Goal: Transaction & Acquisition: Purchase product/service

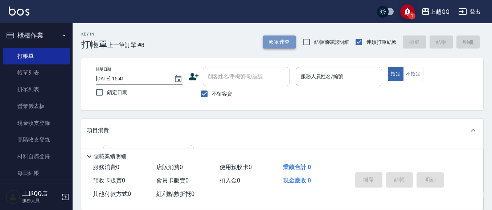
click at [275, 44] on button "帳單速查" at bounding box center [279, 42] width 33 height 13
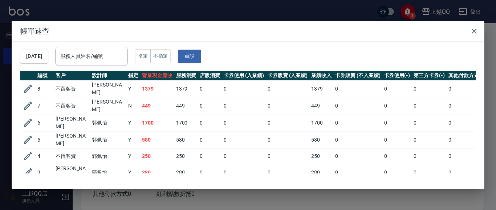
drag, startPoint x: 123, startPoint y: 75, endPoint x: 125, endPoint y: 70, distance: 5.4
click at [124, 72] on th "設計師" at bounding box center [108, 75] width 36 height 9
drag, startPoint x: 118, startPoint y: 46, endPoint x: 118, endPoint y: 54, distance: 8.3
click at [118, 54] on div "[DATE] 服務人員姓名/編號 服務人員姓名/編號 指定 不指定 重設" at bounding box center [247, 56] width 455 height 29
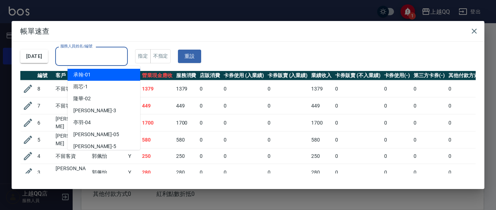
click at [119, 53] on input "服務人員姓名/編號" at bounding box center [91, 56] width 66 height 13
type input "4"
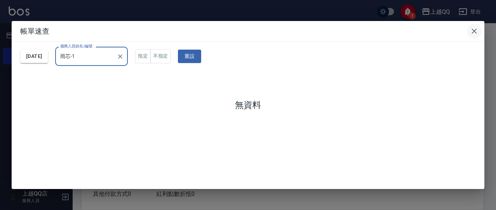
type input "雨芯-1"
drag, startPoint x: 472, startPoint y: 28, endPoint x: 453, endPoint y: 34, distance: 20.2
click at [472, 28] on icon "button" at bounding box center [474, 31] width 9 height 9
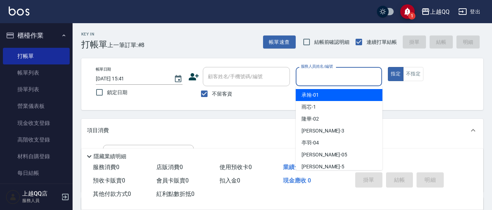
click at [301, 77] on input "服務人員姓名/編號" at bounding box center [339, 76] width 80 height 13
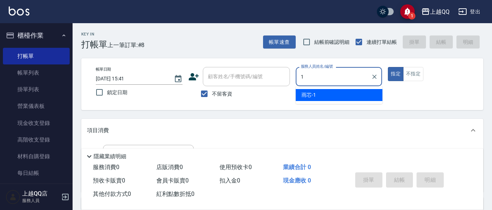
type input "雨芯-1"
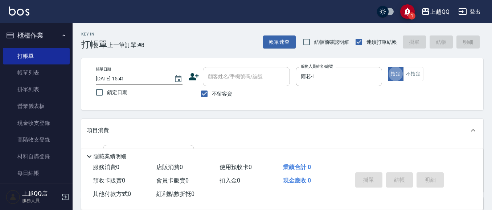
type button "true"
drag, startPoint x: 409, startPoint y: 77, endPoint x: 408, endPoint y: 85, distance: 8.1
click at [409, 82] on div "帳單日期 [DATE] 15:41 鎖定日期 顧客姓名/手機號碼/編號 顧客姓名/手機號碼/編號 不留客資 服務人員姓名/編號 雨芯-1 服務人員姓名/編號 …" at bounding box center [282, 84] width 385 height 34
click at [412, 74] on button "不指定" at bounding box center [413, 74] width 20 height 14
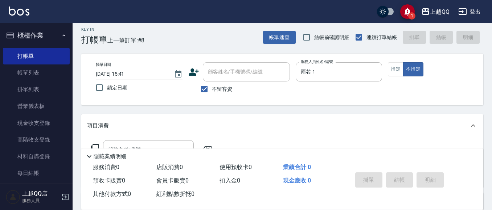
scroll to position [36, 0]
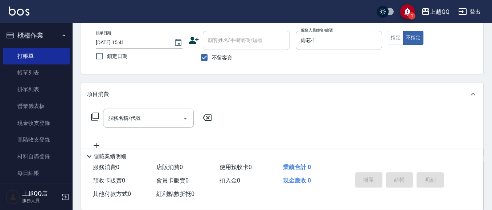
click at [98, 122] on div "服務名稱/代號 服務名稱/代號" at bounding box center [151, 118] width 129 height 19
click at [94, 114] on icon at bounding box center [95, 117] width 8 height 8
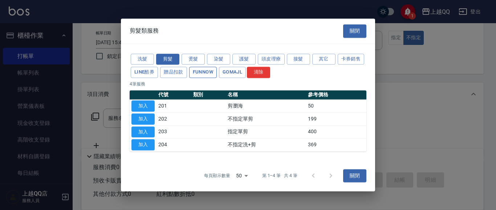
click at [213, 74] on button "FUNNOW" at bounding box center [203, 72] width 28 height 11
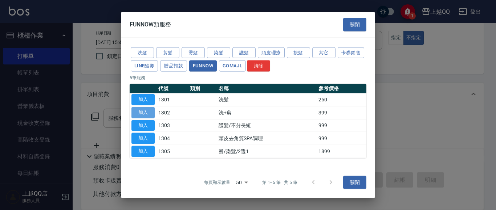
click at [143, 110] on button "加入" at bounding box center [142, 112] width 23 height 11
type input "洗+剪(1302)"
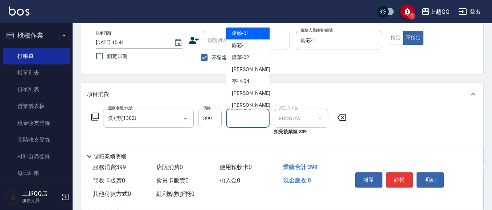
click at [261, 121] on input "洗-技術協助-1" at bounding box center [247, 118] width 37 height 13
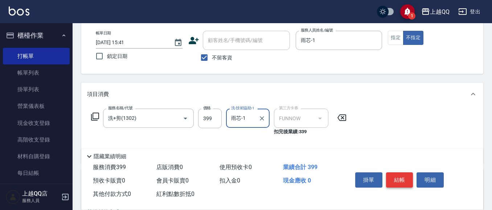
type input "雨芯-1"
click at [396, 179] on button "結帳" at bounding box center [399, 180] width 27 height 15
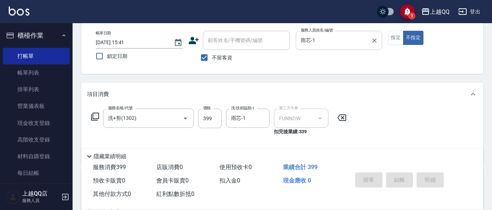
type input "[DATE] 16:54"
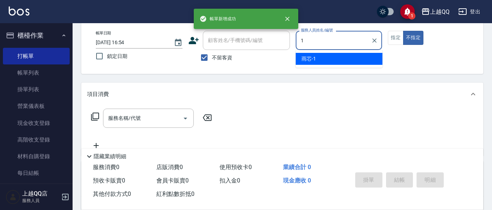
type input "雨芯-1"
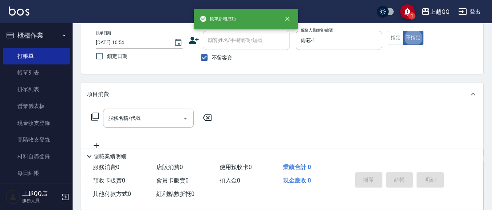
type button "false"
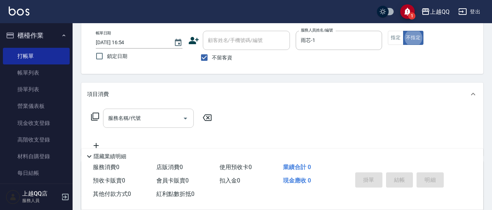
click at [112, 118] on input "服務名稱/代號" at bounding box center [142, 118] width 73 height 13
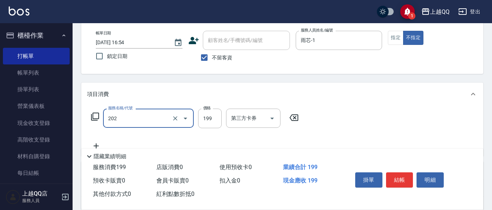
type input "不指定單剪(202)"
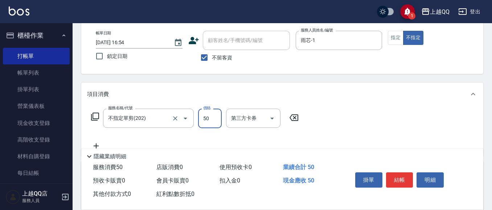
type input "50"
click at [407, 176] on button "結帳" at bounding box center [399, 180] width 27 height 15
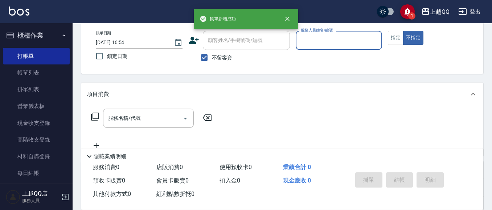
click at [338, 40] on input "服務人員姓名/編號" at bounding box center [339, 40] width 80 height 13
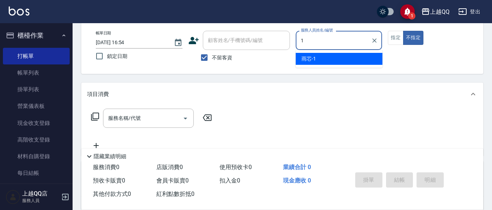
type input "雨芯-1"
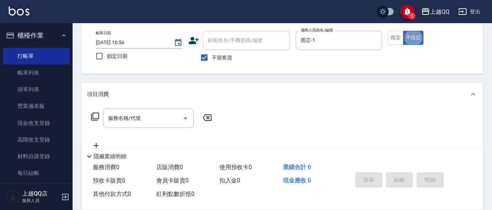
click at [96, 120] on icon at bounding box center [95, 116] width 9 height 9
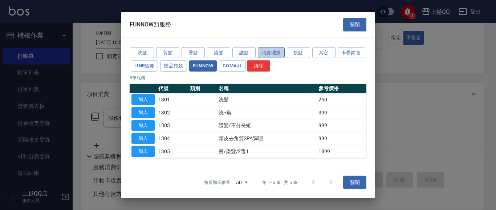
click at [266, 50] on button "頭皮理療" at bounding box center [271, 52] width 27 height 11
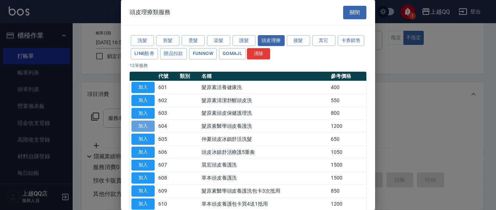
click at [148, 127] on button "加入" at bounding box center [142, 126] width 23 height 11
type input "髮原素醫學頭皮養護洗(604)"
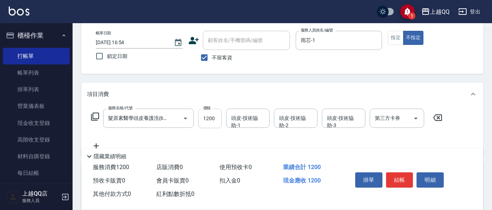
click at [210, 113] on input "1200" at bounding box center [210, 119] width 24 height 20
click at [170, 117] on button "Clear" at bounding box center [175, 119] width 10 height 10
type input "0"
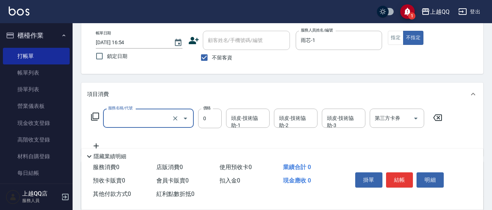
scroll to position [0, 0]
type input "髮原素醫學頭皮養護洗(604)"
click at [204, 53] on input "不留客資" at bounding box center [204, 57] width 15 height 15
checkbox input "false"
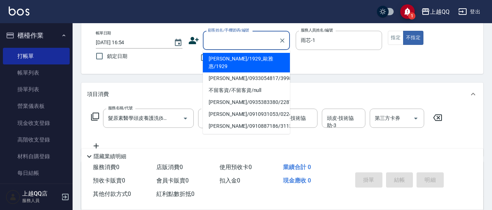
click at [211, 43] on input "顧客姓名/手機號碼/編號" at bounding box center [241, 40] width 70 height 13
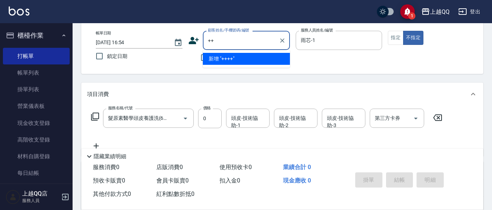
type input "+"
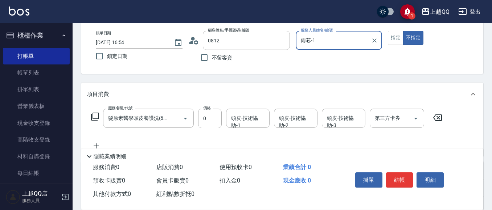
type input "[PERSON_NAME]/0930937979/0812"
click at [441, 119] on icon at bounding box center [437, 118] width 9 height 7
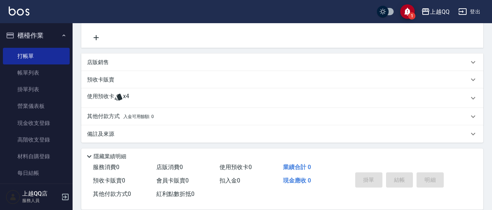
scroll to position [145, 0]
click at [128, 96] on span "x4" at bounding box center [126, 97] width 6 height 11
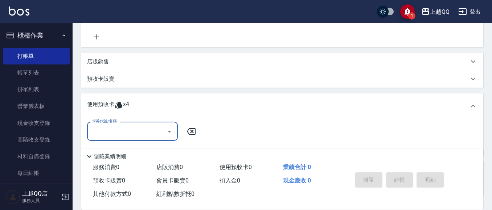
scroll to position [0, 0]
click at [167, 133] on icon "Open" at bounding box center [169, 131] width 9 height 9
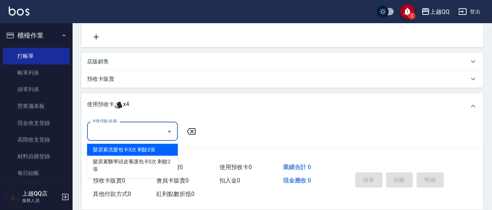
click at [163, 147] on div "髮原素洗髮包卡3次 剩餘2張" at bounding box center [132, 150] width 91 height 12
type input "髮原素洗髮包卡3次"
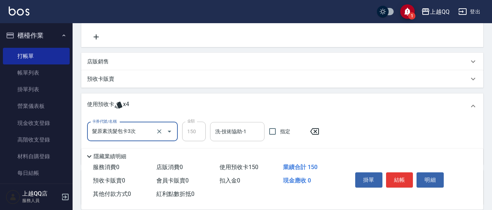
click at [224, 134] on input "洗-技術協助-1" at bounding box center [237, 132] width 48 height 13
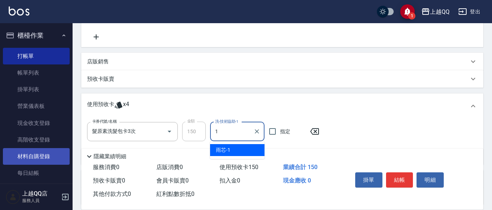
type input "雨芯-1"
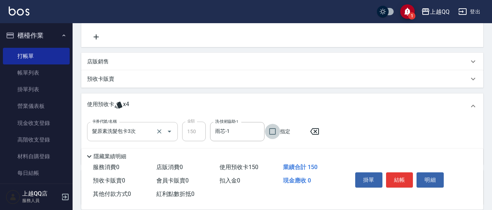
click at [171, 132] on icon "Open" at bounding box center [169, 131] width 9 height 9
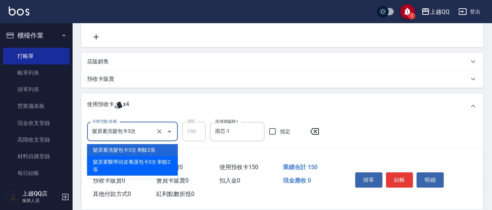
click at [162, 168] on div "髮原素醫學頭皮養護包卡3次 剩餘2張" at bounding box center [132, 166] width 91 height 20
type input "髮原素醫學頭皮養護包卡3次"
type input "850"
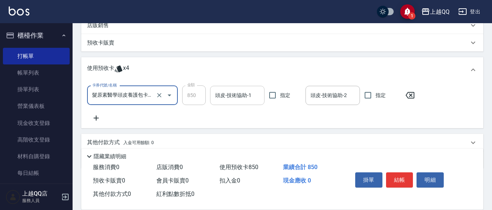
scroll to position [210, 0]
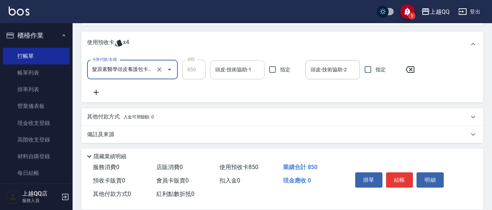
click at [236, 101] on div "項目消費 服務名稱/代號 服務名稱/代號 店販銷售 服務人員姓名/編號 服務人員姓名/編號 商品代號/名稱 商品代號/名稱 預收卡販賣 卡券名稱/代號 卡券名…" at bounding box center [282, 28] width 402 height 232
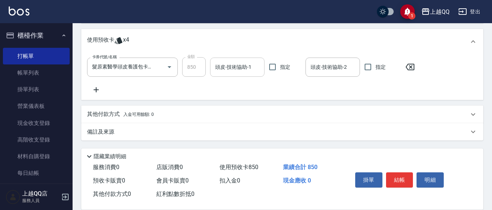
click at [222, 61] on div "卡券代號/名稱 髮原素醫學頭皮養護包卡3次 卡券代號/名稱 金額 850 金額 頭皮-技術協助-1 頭皮-技術協助-1 指定 頭皮-技術協助-2 頭皮-技術協…" at bounding box center [282, 77] width 402 height 46
click at [221, 64] on div "頭皮-技術協助-1 頭皮-技術協助-1" at bounding box center [237, 67] width 54 height 19
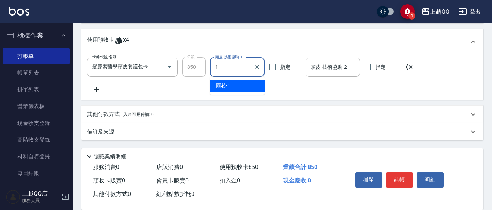
type input "雨芯-1"
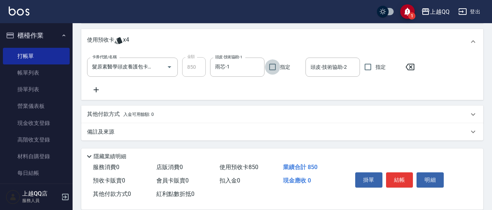
click at [93, 89] on icon at bounding box center [96, 90] width 18 height 9
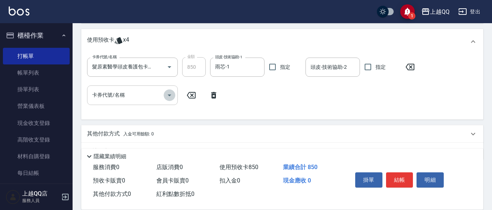
click at [173, 91] on icon "Open" at bounding box center [169, 95] width 9 height 9
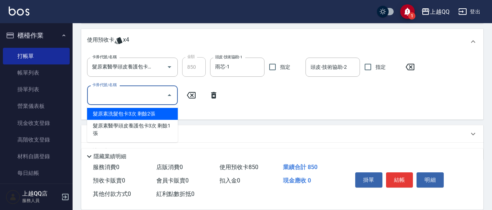
click at [155, 114] on div "髮原素洗髮包卡3次 剩餘2張" at bounding box center [132, 114] width 91 height 12
type input "髮原素洗髮包卡3次"
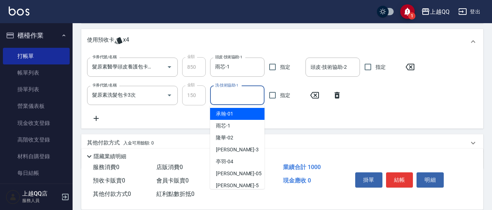
click at [244, 93] on input "洗-技術協助-1" at bounding box center [237, 95] width 48 height 13
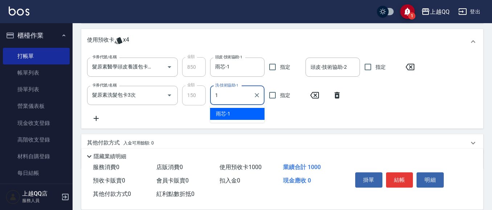
type input "雨芯-1"
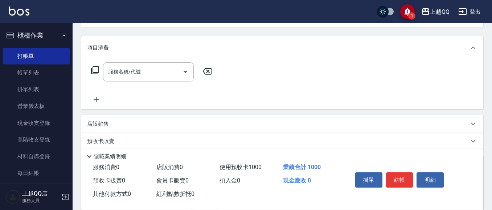
scroll to position [0, 0]
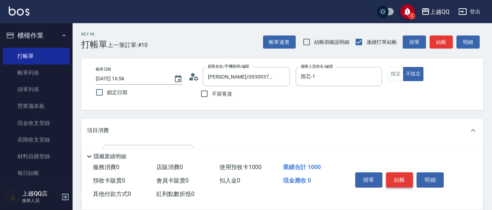
click at [392, 173] on button "結帳" at bounding box center [399, 180] width 27 height 15
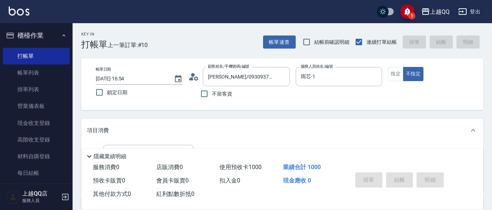
type input "[DATE] 16:55"
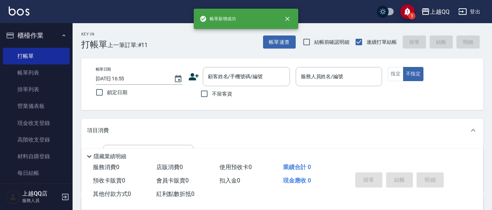
click at [276, 33] on div "Key In 打帳單 上一筆訂單:#11 帳單速查 結帳前確認明細 連續打單結帳 掛單 結帳 明細" at bounding box center [278, 36] width 411 height 26
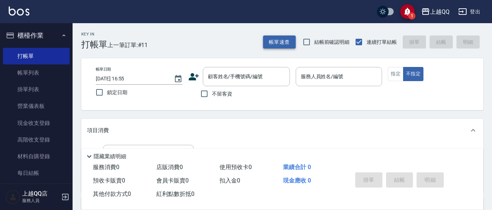
click at [276, 37] on button "帳單速查" at bounding box center [279, 42] width 33 height 13
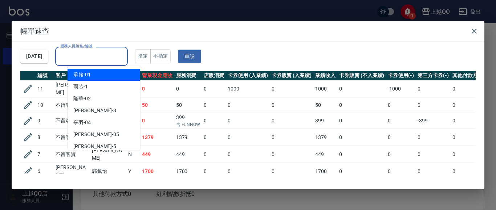
click at [81, 56] on input "服務人員姓名/編號" at bounding box center [91, 56] width 66 height 13
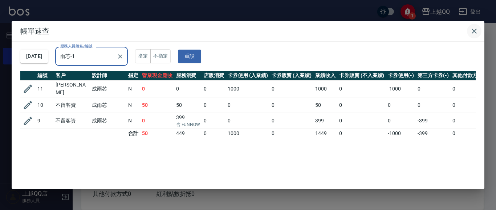
type input "雨芯-1"
click at [474, 33] on icon "button" at bounding box center [474, 31] width 9 height 9
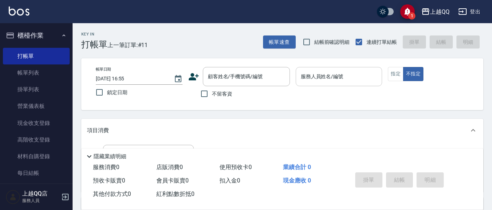
click at [353, 78] on input "服務人員姓名/編號" at bounding box center [339, 76] width 80 height 13
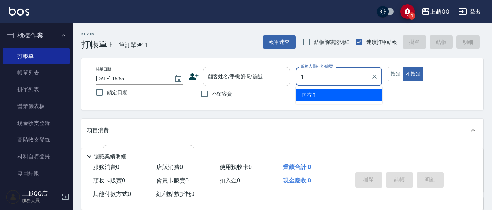
type input "雨芯-1"
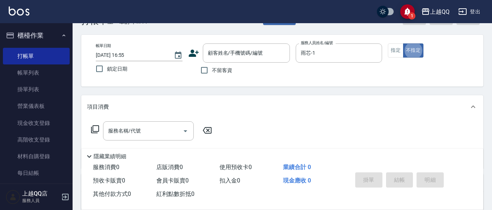
scroll to position [36, 0]
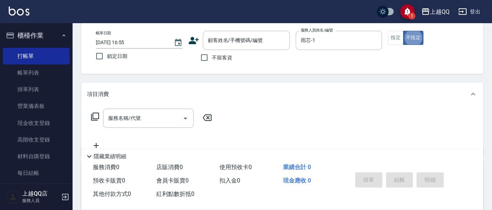
click at [95, 118] on icon at bounding box center [95, 116] width 9 height 9
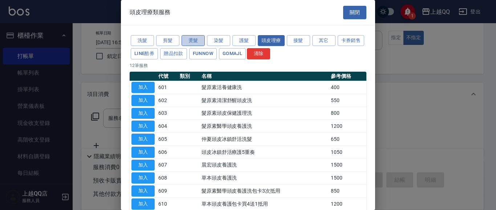
click at [197, 42] on button "燙髮" at bounding box center [192, 40] width 23 height 11
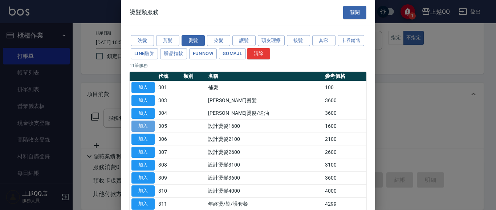
click at [153, 123] on button "加入" at bounding box center [142, 126] width 23 height 11
type input "設計燙髮1600(305)"
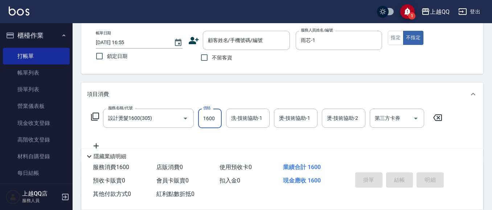
click at [222, 118] on div "服務名稱/代號 設計燙髮1600(305) 服務名稱/代號 價格 1600 價格 洗-技術協助-1 洗-技術協助-1 燙-技術協助-1 燙-技術協助-1 燙-…" at bounding box center [267, 119] width 360 height 20
type input "999"
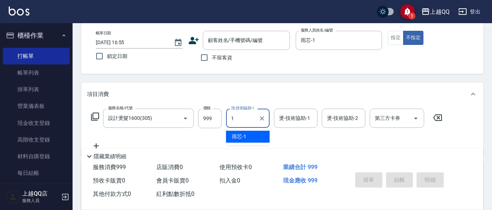
type input "雨芯-1"
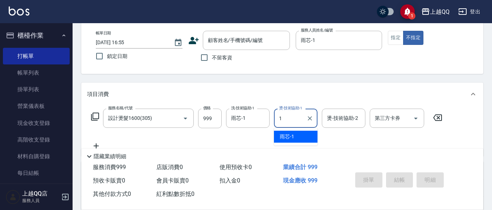
type input "雨芯-1"
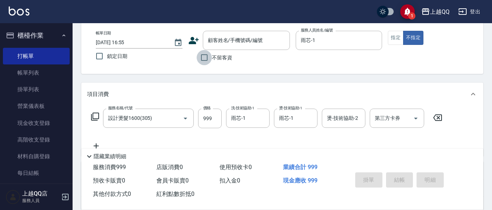
click at [201, 57] on input "不留客資" at bounding box center [204, 57] width 15 height 15
checkbox input "true"
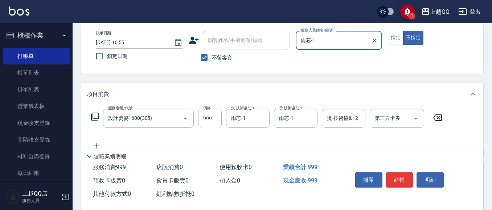
click at [386, 42] on div "帳單日期 [DATE] 16:55 鎖定日期 顧客姓名/手機號碼/編號 顧客姓名/手機號碼/編號 不留客資 服務人員姓名/編號 雨芯-1 服務人員姓名/編號 …" at bounding box center [282, 48] width 385 height 34
drag, startPoint x: 394, startPoint y: 40, endPoint x: 396, endPoint y: 44, distance: 4.8
click at [395, 40] on button "指定" at bounding box center [396, 38] width 16 height 14
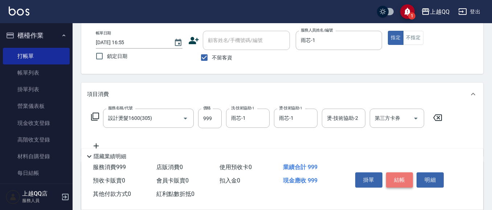
click at [401, 178] on button "結帳" at bounding box center [399, 180] width 27 height 15
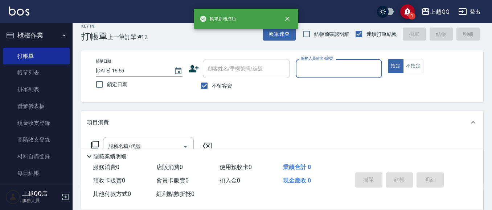
scroll to position [0, 0]
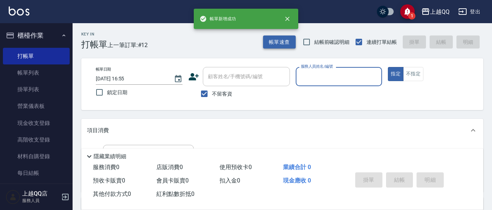
click at [279, 44] on button "帳單速查" at bounding box center [279, 42] width 33 height 13
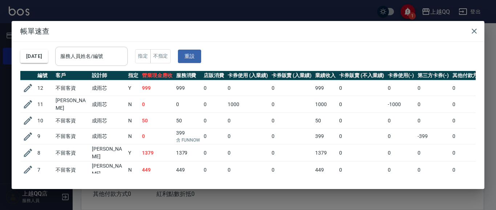
click at [118, 61] on input "服務人員姓名/編號" at bounding box center [91, 56] width 66 height 13
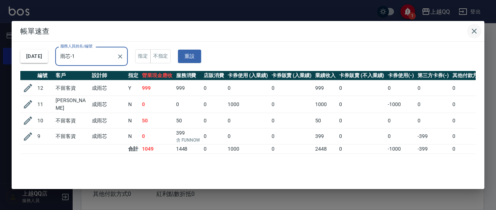
type input "雨芯-1"
click at [474, 27] on icon "button" at bounding box center [474, 31] width 9 height 9
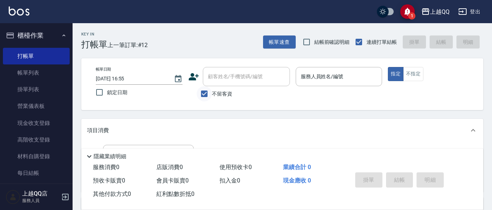
click at [202, 93] on input "不留客資" at bounding box center [204, 93] width 15 height 15
checkbox input "false"
click at [207, 78] on input "顧客姓名/手機號碼/編號" at bounding box center [241, 76] width 70 height 13
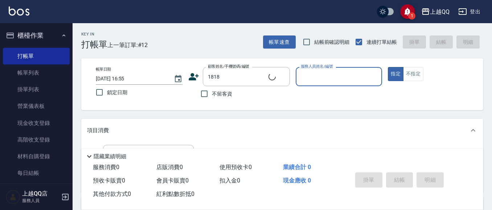
type input "[PERSON_NAME]/0932318968/1818"
type input "[PERSON_NAME]-8"
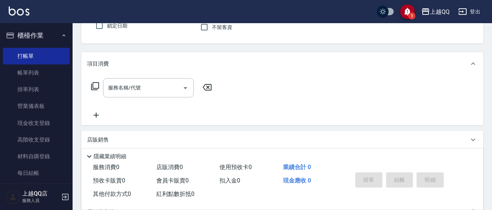
scroll to position [101, 0]
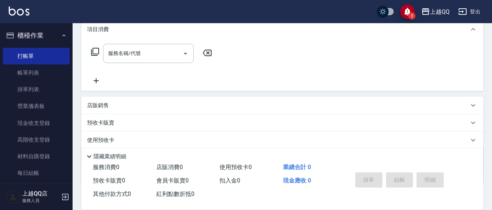
click at [95, 50] on icon at bounding box center [95, 52] width 9 height 9
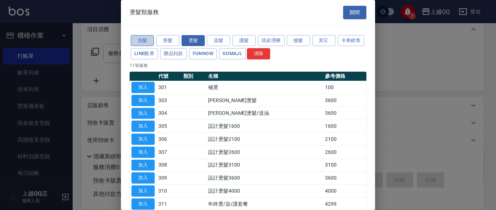
click at [143, 37] on button "洗髮" at bounding box center [142, 40] width 23 height 11
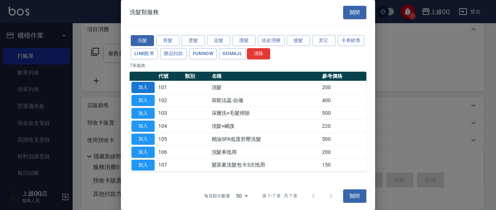
click at [147, 86] on button "加入" at bounding box center [142, 87] width 23 height 11
type input "洗髮(101)"
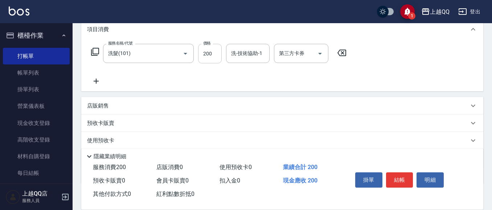
click at [215, 55] on input "200" at bounding box center [210, 54] width 24 height 20
type input "230"
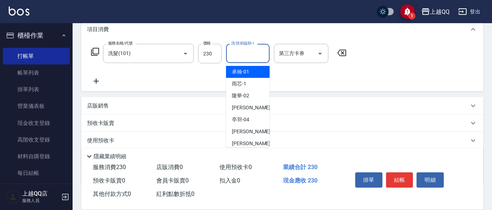
click at [242, 51] on input "洗-技術協助-1" at bounding box center [247, 53] width 37 height 13
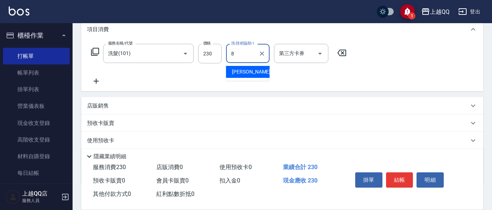
click at [250, 74] on div "[PERSON_NAME] -8" at bounding box center [248, 72] width 44 height 12
type input "[PERSON_NAME]-8"
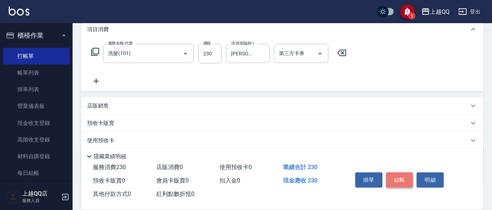
click at [411, 178] on button "結帳" at bounding box center [399, 180] width 27 height 15
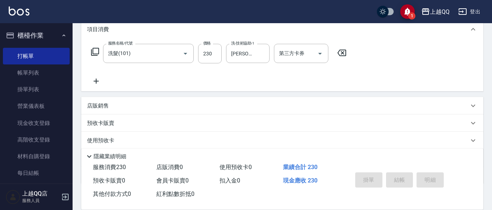
type input "[DATE] 17:08"
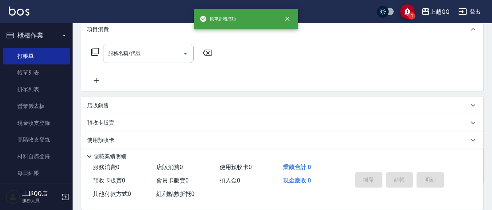
scroll to position [0, 0]
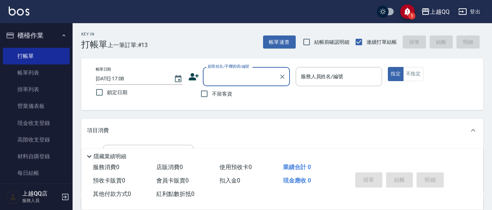
drag, startPoint x: 320, startPoint y: 70, endPoint x: 334, endPoint y: 46, distance: 27.6
click at [320, 69] on div "服務人員姓名/編號" at bounding box center [339, 76] width 87 height 19
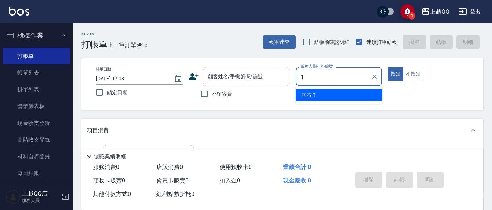
type input "雨芯-1"
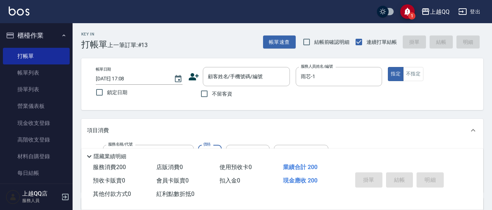
type input "洗髮(101)"
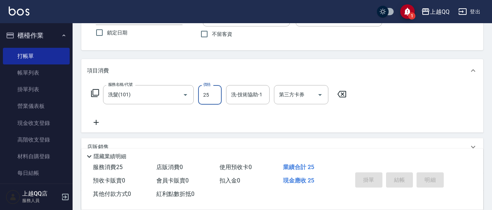
scroll to position [73, 0]
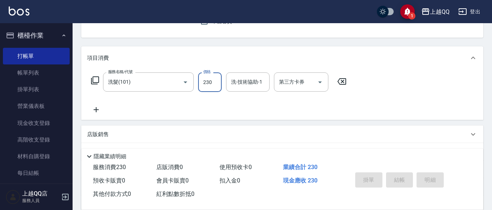
type input "230"
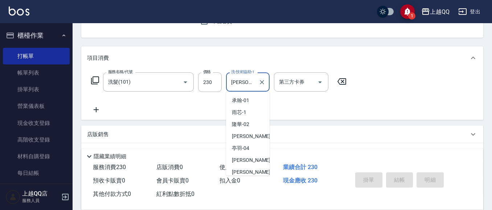
click at [255, 80] on input "[PERSON_NAME]-26" at bounding box center [242, 82] width 26 height 13
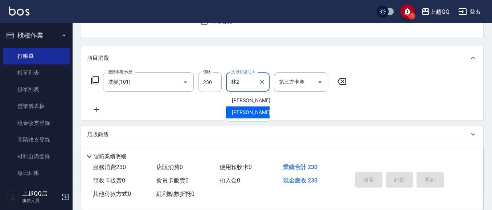
type input "林"
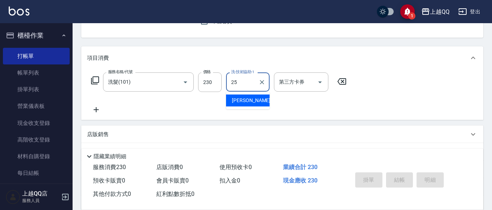
type input "[PERSON_NAME]-25"
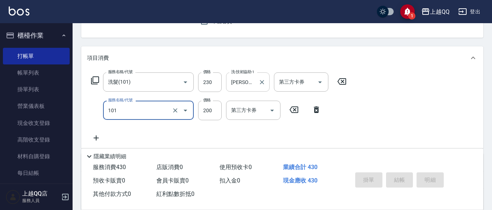
type input "洗髮(101)"
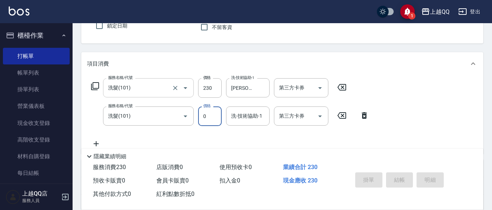
scroll to position [109, 0]
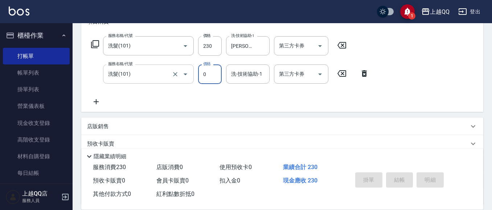
type input "0"
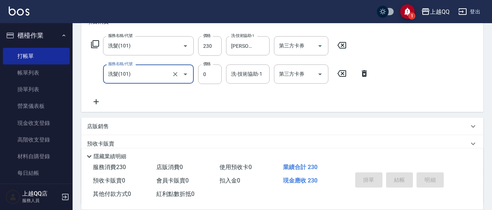
click at [144, 80] on input "洗髮(101)" at bounding box center [138, 74] width 64 height 13
type input "不指定單剪(202)"
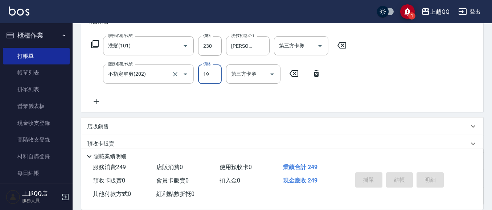
type input "199"
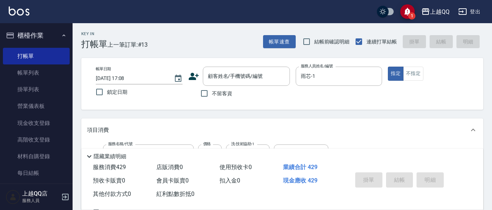
scroll to position [0, 0]
click at [200, 99] on input "不留客資" at bounding box center [204, 93] width 15 height 15
checkbox input "true"
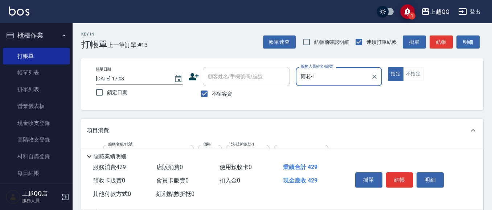
click at [424, 73] on div "指定 不指定" at bounding box center [431, 74] width 87 height 14
click at [415, 79] on button "不指定" at bounding box center [413, 74] width 20 height 14
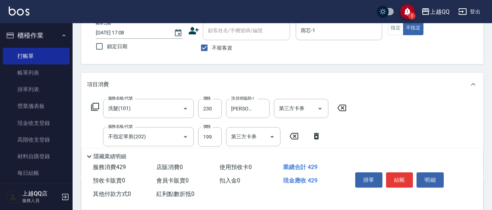
scroll to position [36, 0]
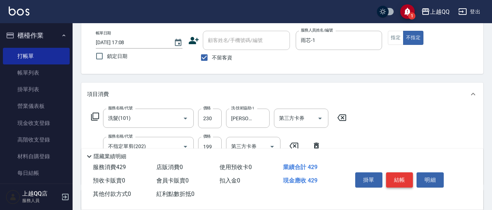
click at [408, 182] on button "結帳" at bounding box center [399, 180] width 27 height 15
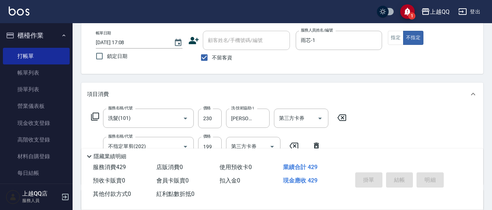
type input "[DATE] 17:21"
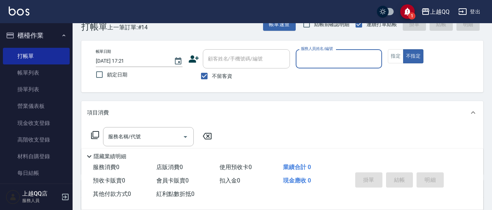
scroll to position [0, 0]
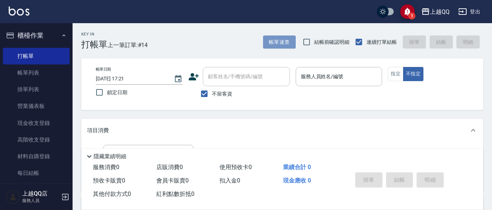
drag, startPoint x: 285, startPoint y: 46, endPoint x: 274, endPoint y: 55, distance: 14.5
click at [284, 49] on div "帳單速查 結帳前確認明細 連續打單結帳 掛單 結帳 明細" at bounding box center [373, 41] width 220 height 15
click at [280, 36] on button "帳單速查" at bounding box center [279, 42] width 33 height 13
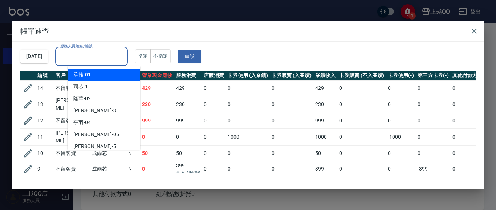
click at [80, 51] on div "服務人員姓名/編號 服務人員姓名/編號" at bounding box center [91, 56] width 73 height 19
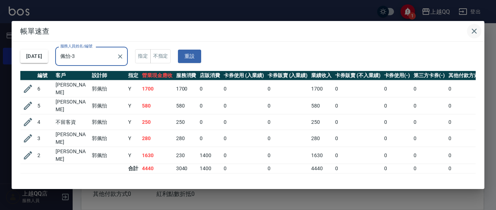
type input "佩怡-3"
click at [474, 32] on icon "button" at bounding box center [473, 31] width 5 height 5
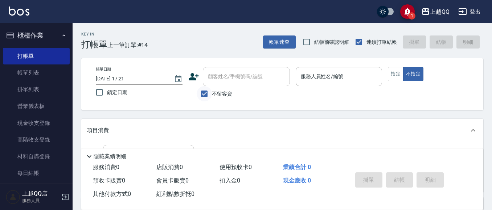
click at [205, 93] on input "不留客資" at bounding box center [204, 93] width 15 height 15
checkbox input "false"
click at [248, 63] on div "帳單日期 [DATE] 17:21 鎖定日期 顧客姓名/手機號碼/編號 顧客姓名/手機號碼/編號 不留客資 服務人員姓名/編號 服務人員姓名/編號 指定 不指定" at bounding box center [282, 84] width 402 height 52
click at [245, 71] on div "顧客姓名/手機號碼/編號 顧客姓名/手機號碼/編號" at bounding box center [246, 76] width 87 height 19
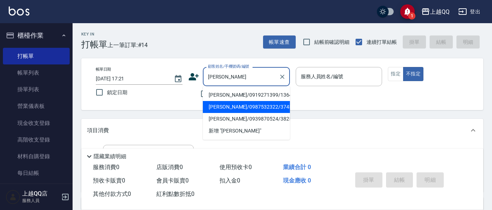
drag, startPoint x: 246, startPoint y: 101, endPoint x: 260, endPoint y: 91, distance: 17.2
click at [247, 101] on li "[PERSON_NAME]/0987532322/3745" at bounding box center [246, 107] width 87 height 12
type input "[PERSON_NAME]/0987532322/3745"
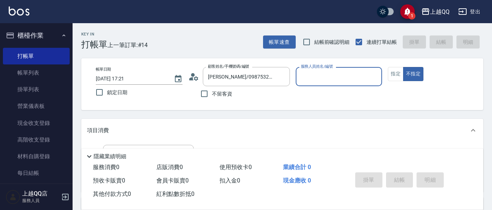
type input "[PERSON_NAME]-8"
click at [290, 78] on div "帳單日期 [DATE] 17:21 鎖定日期 顧客姓名/手機號碼/編號 [PERSON_NAME]/0987532322/3745 顧客姓名/手機號碼/編號 …" at bounding box center [282, 84] width 385 height 34
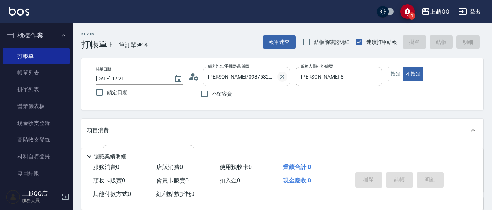
click at [280, 73] on icon "Clear" at bounding box center [282, 76] width 7 height 7
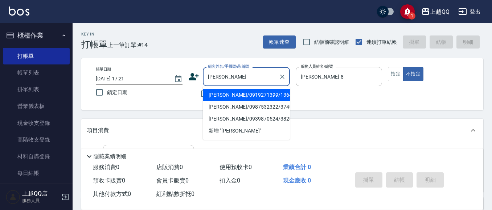
click at [220, 98] on li "[PERSON_NAME]/0919271399/1364" at bounding box center [246, 95] width 87 height 12
type input "[PERSON_NAME]/0919271399/1364"
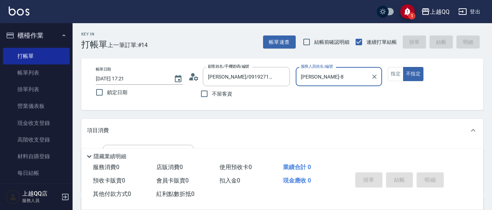
type input "佩怡-3"
click at [396, 78] on button "指定" at bounding box center [396, 74] width 16 height 14
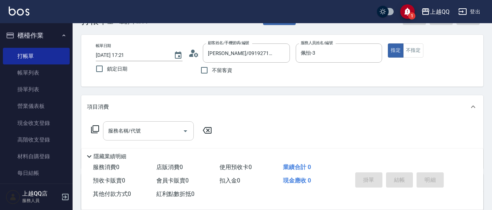
scroll to position [36, 0]
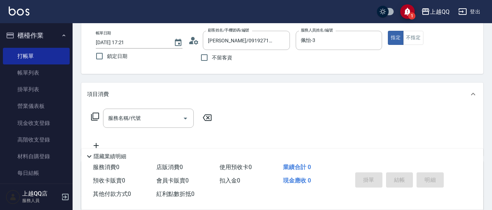
click at [93, 115] on icon at bounding box center [95, 117] width 8 height 8
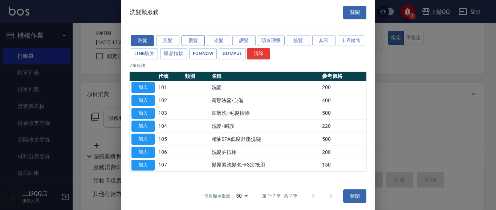
click at [193, 38] on button "燙髮" at bounding box center [192, 40] width 23 height 11
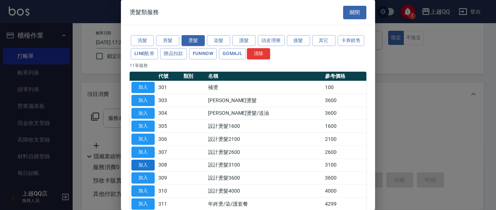
click at [144, 165] on button "加入" at bounding box center [142, 165] width 23 height 11
type input "設計燙髮3100(308)"
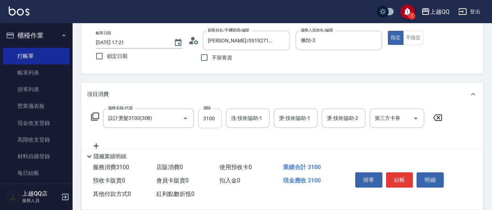
click at [216, 120] on input "3100" at bounding box center [210, 119] width 24 height 20
type input "2980"
type input "[PERSON_NAME]-25"
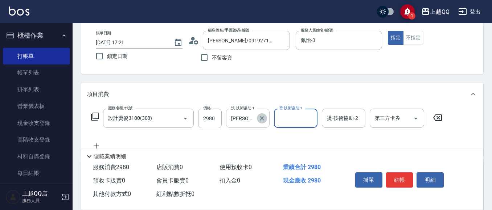
click at [263, 120] on icon "Clear" at bounding box center [262, 118] width 4 height 4
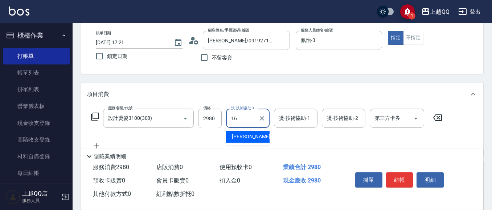
type input "[PERSON_NAME]-16"
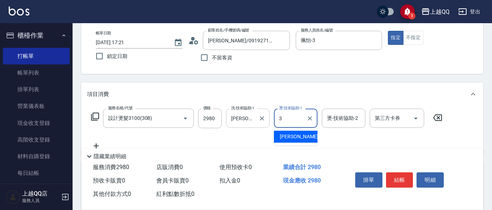
type input "佩怡-3"
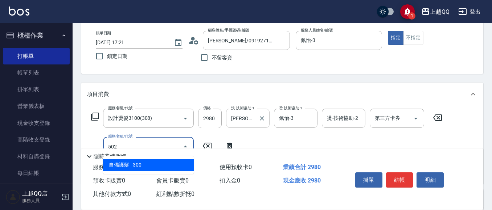
type input "自備護髮(502)"
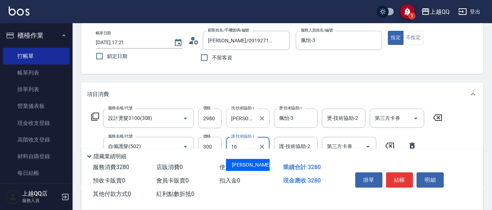
type input "[PERSON_NAME]-16"
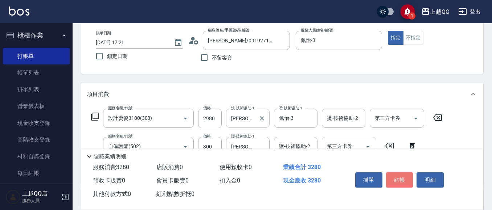
drag, startPoint x: 410, startPoint y: 175, endPoint x: 328, endPoint y: 139, distance: 89.2
click at [411, 175] on button "結帳" at bounding box center [399, 180] width 27 height 15
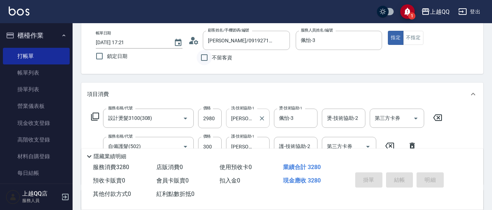
type input "[DATE] 17:37"
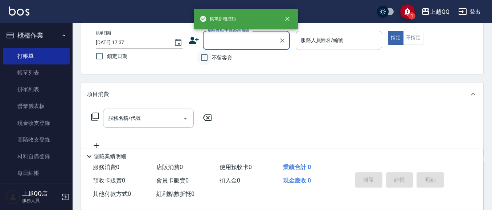
click at [204, 58] on input "不留客資" at bounding box center [204, 57] width 15 height 15
checkbox input "true"
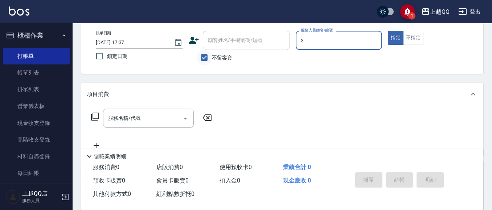
type input "佩怡-3"
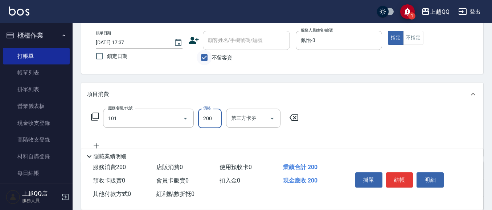
type input "洗髮(101)"
type input "230"
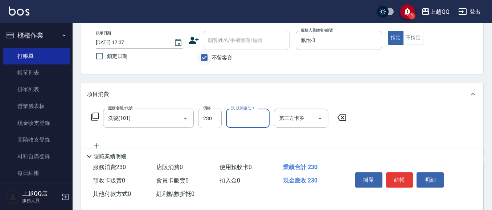
type input "2"
type input "[PERSON_NAME]-16"
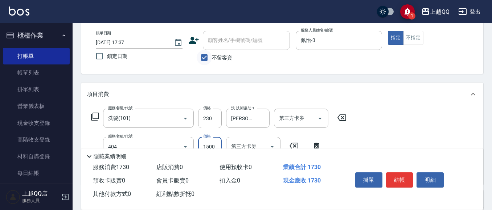
type input "設計染髮(404)"
type input "1499"
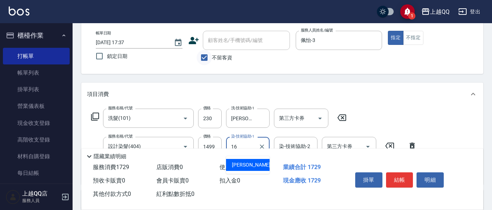
type input "[PERSON_NAME]-16"
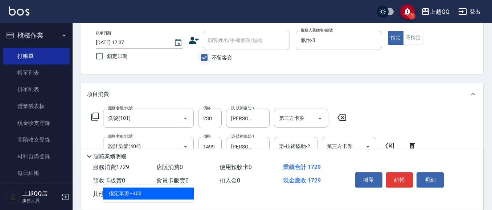
type input "指定單剪(203)"
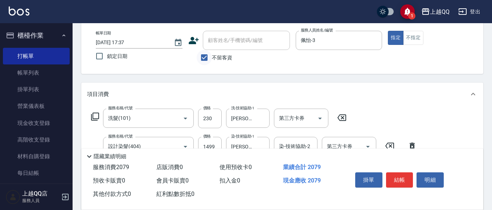
type input "350"
click at [385, 178] on div "掛單 結帳 明細" at bounding box center [399, 181] width 95 height 23
click at [414, 177] on div "掛單 結帳 明細" at bounding box center [399, 181] width 95 height 23
click at [403, 174] on button "結帳" at bounding box center [399, 180] width 27 height 15
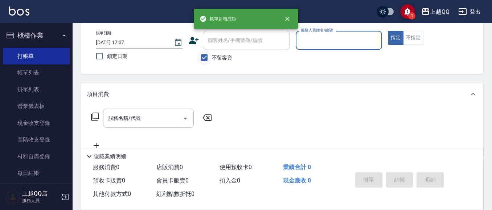
click at [205, 57] on input "不留客資" at bounding box center [204, 57] width 15 height 15
checkbox input "false"
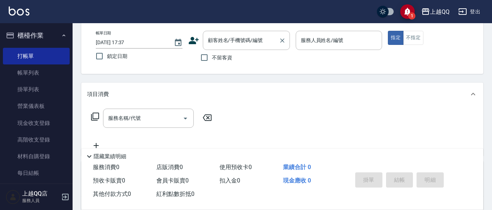
click at [222, 37] on div "顧客姓名/手機號碼/編號 顧客姓名/手機號碼/編號" at bounding box center [246, 40] width 87 height 19
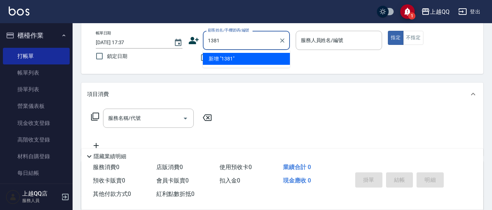
click at [388, 31] on button "指定" at bounding box center [396, 38] width 16 height 14
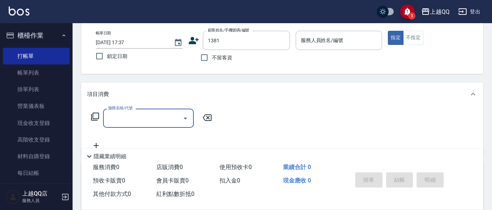
type input "[PERSON_NAME]/0933868835/1381"
type input "佩怡-3"
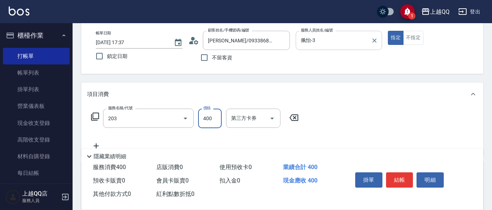
type input "指定單剪(203)"
type input "350"
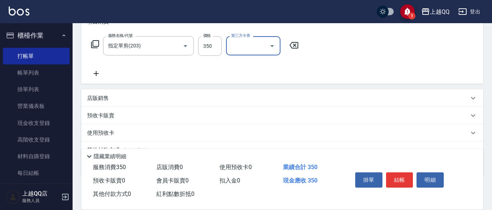
scroll to position [145, 0]
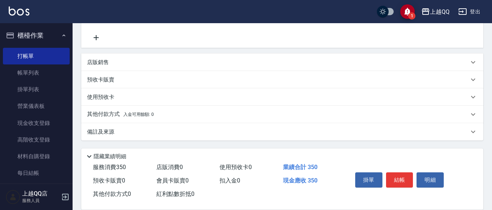
click at [101, 82] on p "預收卡販賣" at bounding box center [100, 80] width 27 height 8
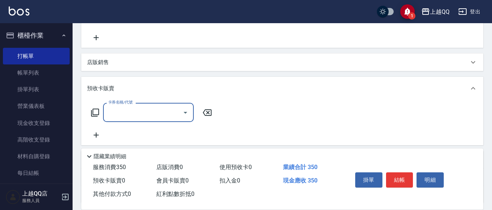
scroll to position [0, 0]
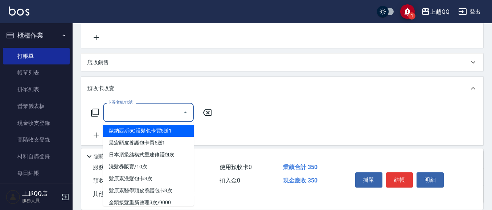
click at [124, 115] on input "卡券名稱/代號" at bounding box center [142, 112] width 73 height 13
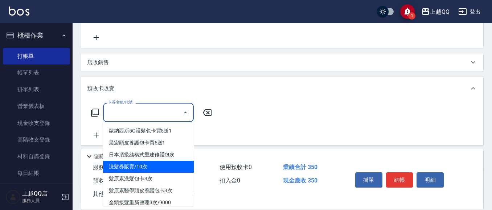
click at [185, 172] on span "洗髮券販賣/10次" at bounding box center [148, 167] width 91 height 12
type input "洗髮券販賣/10次(904)"
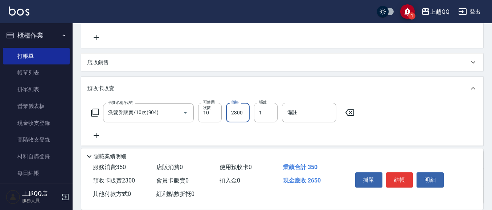
type input "2300"
click at [392, 174] on button "結帳" at bounding box center [399, 180] width 27 height 15
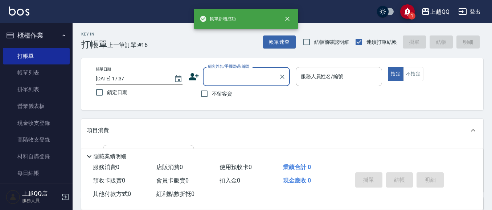
scroll to position [36, 0]
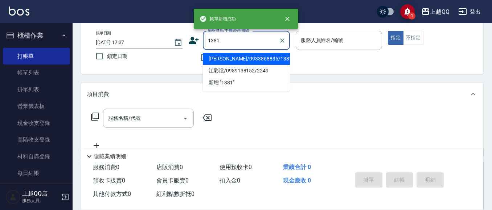
type input "[PERSON_NAME]/0933868835/1381"
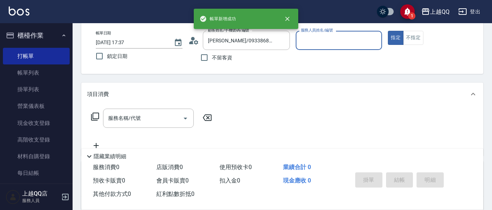
type input "佩怡-3"
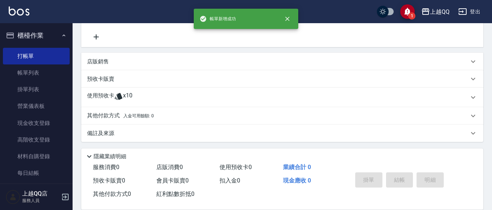
scroll to position [147, 0]
click at [108, 90] on div "使用預收卡 x10" at bounding box center [282, 96] width 402 height 20
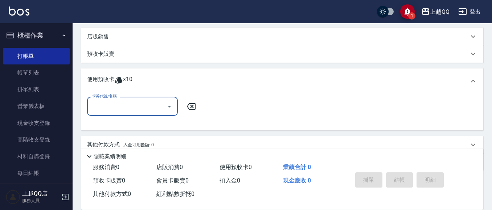
scroll to position [183, 0]
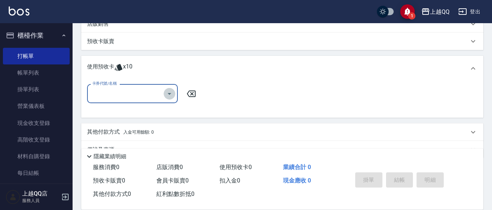
click at [172, 89] on button "Open" at bounding box center [170, 94] width 12 height 12
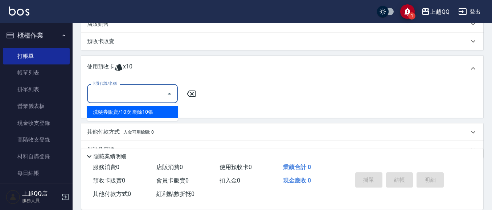
click at [162, 112] on div "洗髮券販賣/10次 剩餘10張" at bounding box center [132, 112] width 91 height 12
type input "洗髮券販賣/10次"
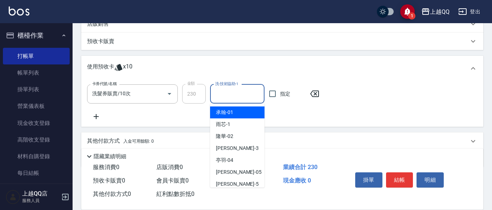
click at [240, 99] on input "洗-技術協助-1" at bounding box center [237, 94] width 48 height 13
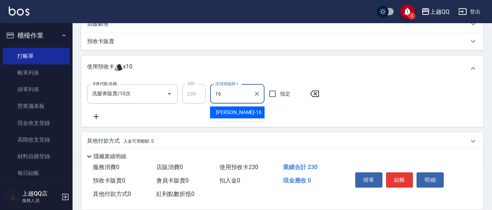
type input "[PERSON_NAME]-16"
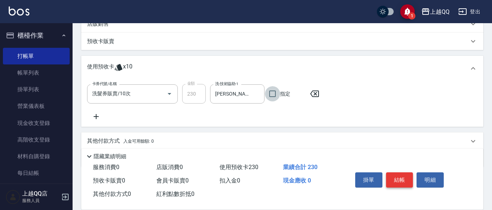
click at [409, 180] on button "結帳" at bounding box center [399, 180] width 27 height 15
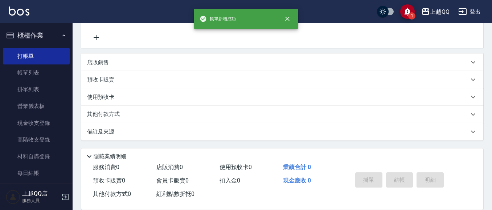
scroll to position [0, 0]
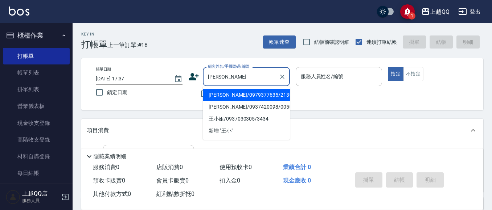
click at [261, 93] on li "[PERSON_NAME]/0979377635/2135" at bounding box center [246, 95] width 87 height 12
type input "[PERSON_NAME]/0979377635/2135"
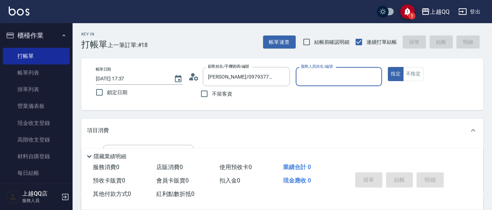
type input "佩怡-3"
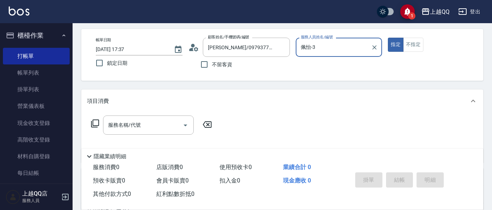
scroll to position [73, 0]
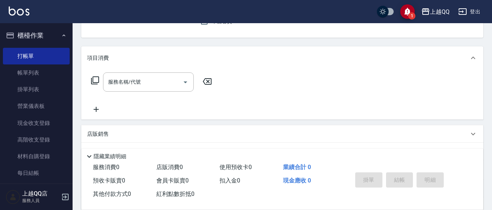
click at [153, 75] on div "服務名稱/代號" at bounding box center [148, 82] width 91 height 19
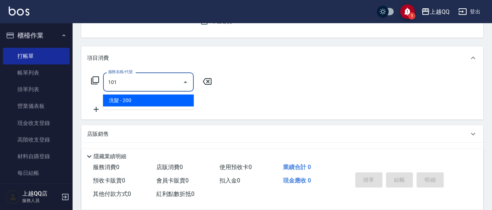
type input "洗髮(101)"
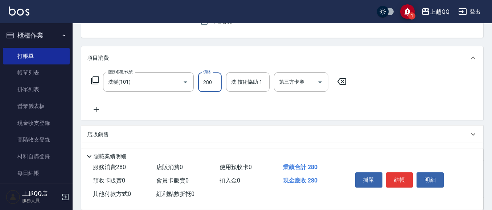
type input "280"
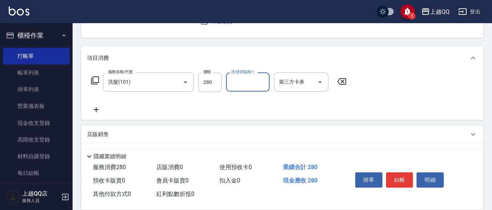
type input "1"
type input "[PERSON_NAME]-26"
click at [396, 185] on div "掛單 結帳 明細" at bounding box center [399, 181] width 95 height 23
click at [396, 173] on button "結帳" at bounding box center [399, 180] width 27 height 15
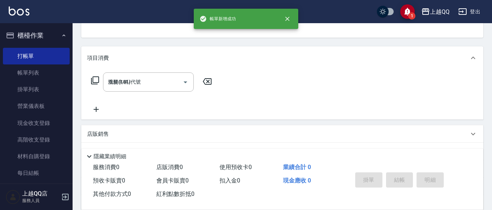
type input "[DATE] 17:38"
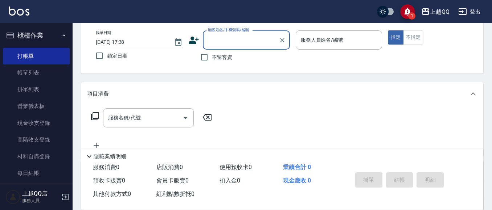
scroll to position [0, 0]
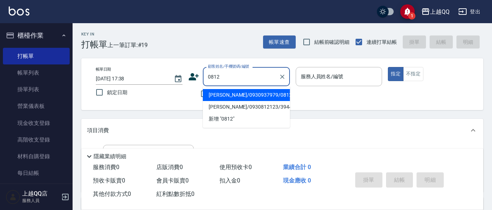
click at [265, 90] on li "[PERSON_NAME]/0930937979/0812" at bounding box center [246, 95] width 87 height 12
type input "[PERSON_NAME]/0930937979/0812"
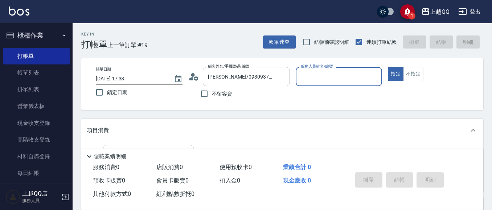
drag, startPoint x: 409, startPoint y: 78, endPoint x: 427, endPoint y: 70, distance: 19.3
click at [419, 78] on button "不指定" at bounding box center [413, 74] width 20 height 14
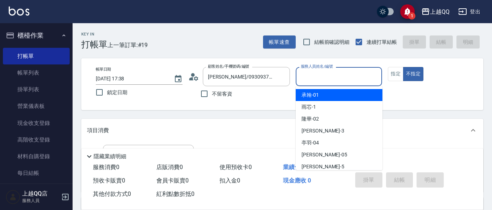
click at [372, 78] on input "服務人員姓名/編號" at bounding box center [339, 76] width 80 height 13
type input "佩怡-3"
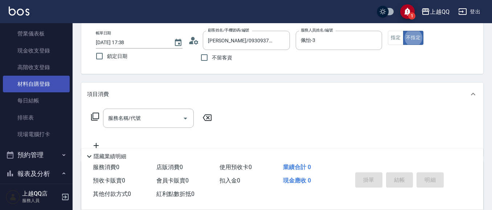
scroll to position [73, 0]
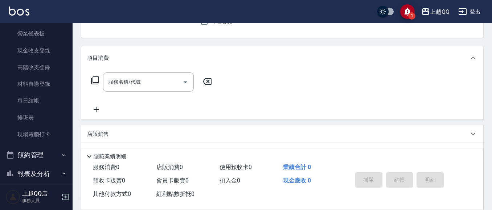
click at [94, 78] on icon at bounding box center [95, 80] width 9 height 9
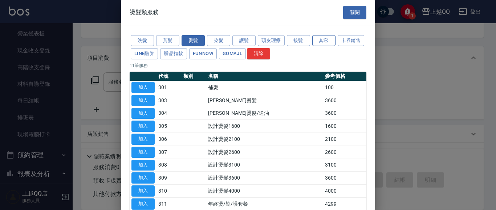
click at [317, 40] on button "其它" at bounding box center [323, 40] width 23 height 11
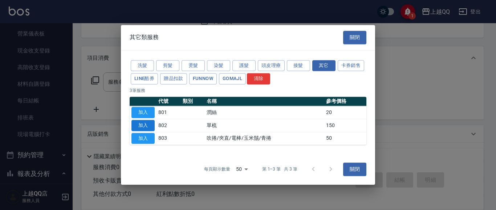
drag, startPoint x: 150, startPoint y: 120, endPoint x: 165, endPoint y: 127, distance: 16.6
click at [151, 120] on button "加入" at bounding box center [142, 125] width 23 height 11
type input "單梳(802)"
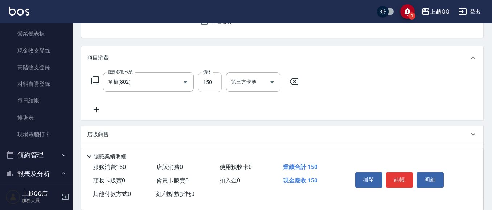
click at [217, 81] on input "150" at bounding box center [210, 83] width 24 height 20
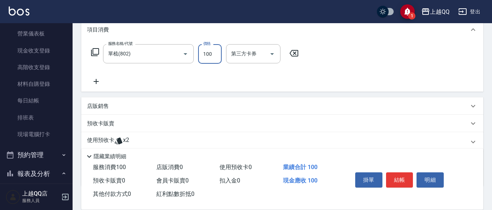
scroll to position [109, 0]
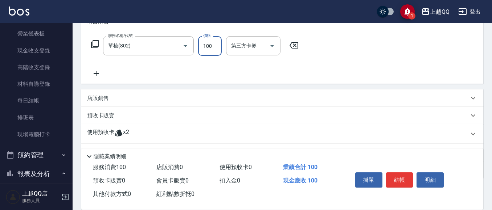
type input "100"
click at [119, 131] on icon at bounding box center [119, 133] width 8 height 7
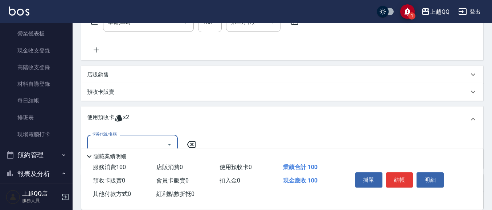
scroll to position [145, 0]
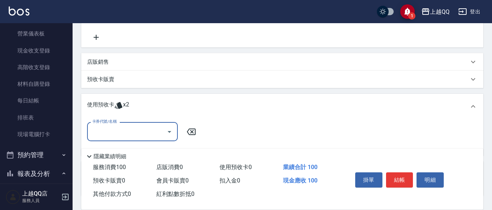
click at [176, 129] on div "卡券代號/名稱" at bounding box center [132, 131] width 91 height 19
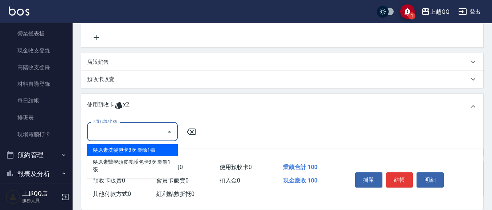
click at [157, 148] on div "髮原素洗髮包卡3次 剩餘1張" at bounding box center [132, 150] width 91 height 12
type input "髮原素洗髮包卡3次"
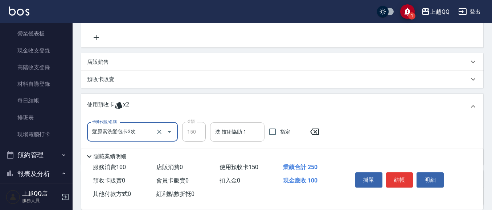
click at [228, 135] on input "洗-技術協助-1" at bounding box center [237, 132] width 48 height 13
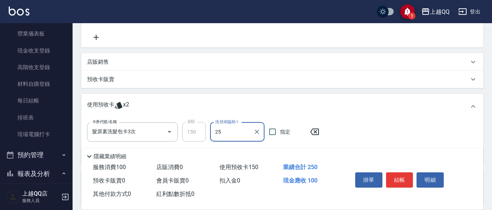
type input "[PERSON_NAME]-25"
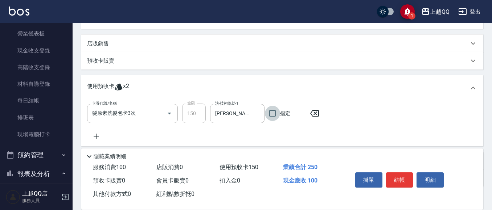
scroll to position [181, 0]
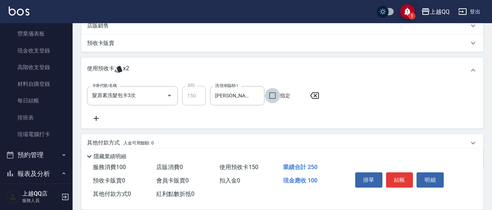
click at [92, 118] on icon at bounding box center [96, 118] width 18 height 9
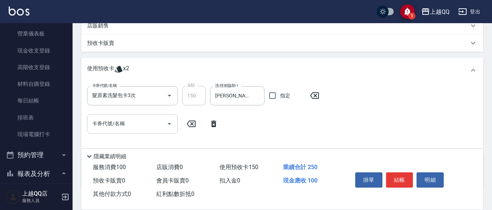
click at [164, 124] on button "Open" at bounding box center [170, 124] width 12 height 12
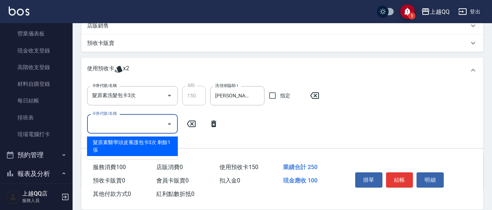
click at [167, 146] on div "髮原素醫學頭皮養護包卡3次 剩餘1張" at bounding box center [132, 147] width 91 height 20
type input "髮原素醫學頭皮養護包卡3次"
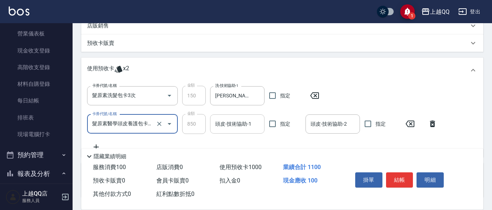
click at [245, 125] on input "頭皮-技術協助-1" at bounding box center [237, 124] width 48 height 13
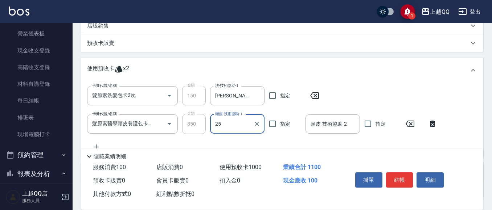
type input "[PERSON_NAME]-25"
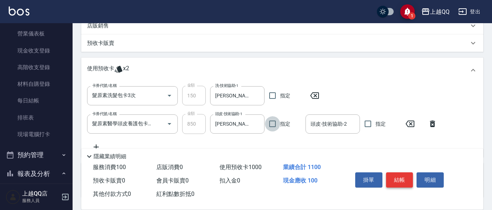
click at [401, 180] on button "結帳" at bounding box center [399, 180] width 27 height 15
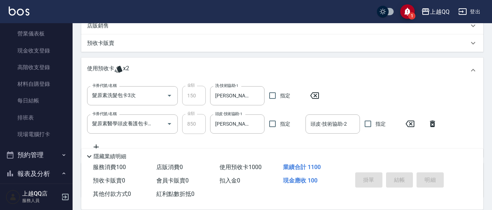
type input "[DATE] 17:47"
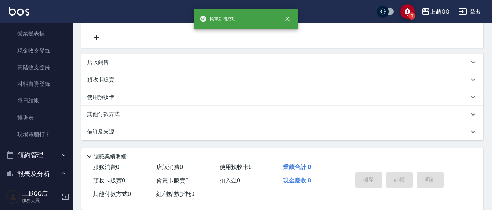
scroll to position [0, 0]
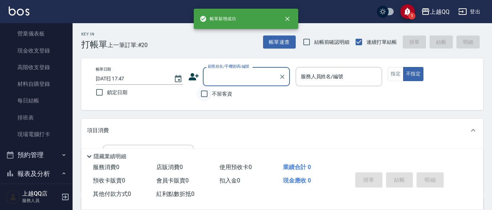
click at [206, 92] on input "不留客資" at bounding box center [204, 93] width 15 height 15
checkbox input "true"
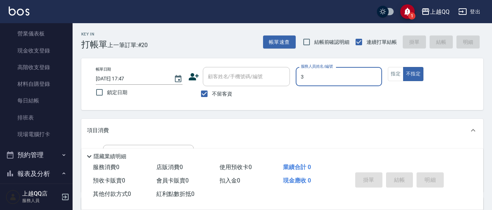
type input "佩怡-3"
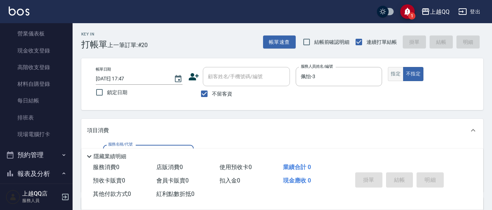
click at [396, 71] on button "指定" at bounding box center [396, 74] width 16 height 14
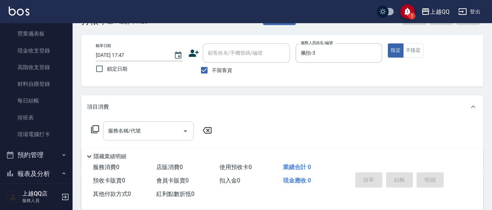
scroll to position [36, 0]
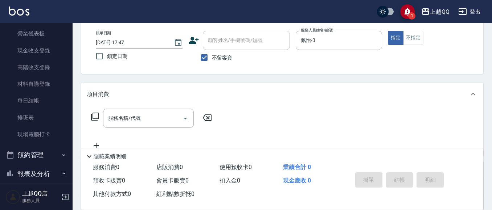
click at [93, 115] on icon at bounding box center [95, 117] width 8 height 8
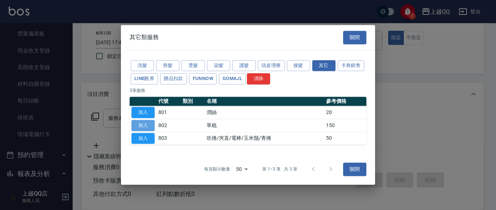
click at [142, 127] on button "加入" at bounding box center [142, 125] width 23 height 11
type input "單梳(802)"
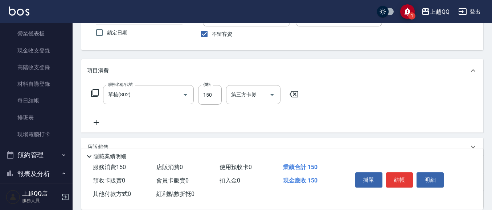
scroll to position [73, 0]
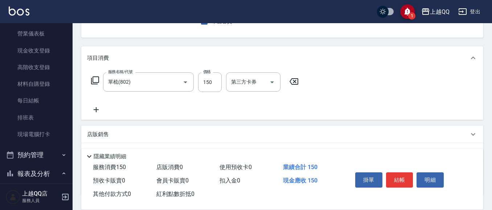
click at [86, 108] on div "服務名稱/代號 單梳(802) 服務名稱/代號 價格 150 價格 第三方卡券 第三方卡券" at bounding box center [282, 95] width 402 height 50
click at [99, 110] on icon at bounding box center [96, 109] width 5 height 5
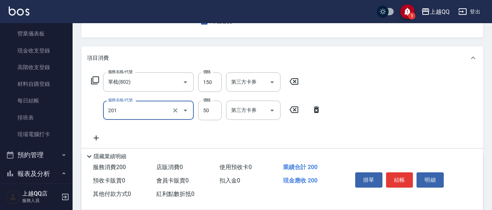
type input "剪瀏海(201)"
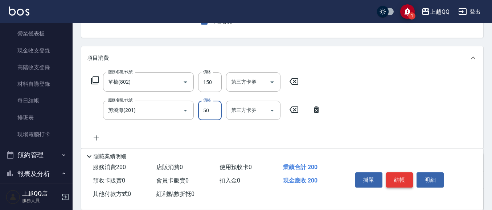
click at [392, 182] on button "結帳" at bounding box center [399, 180] width 27 height 15
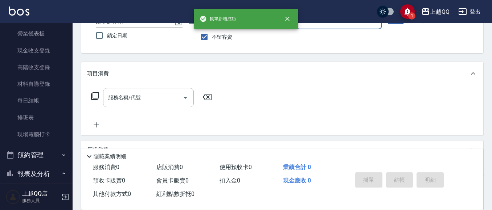
scroll to position [34, 0]
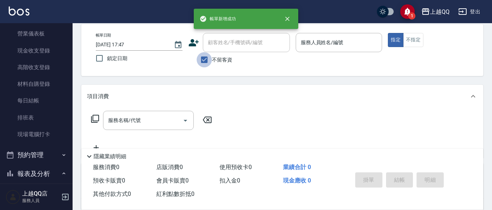
click at [210, 61] on input "不留客資" at bounding box center [204, 59] width 15 height 15
checkbox input "false"
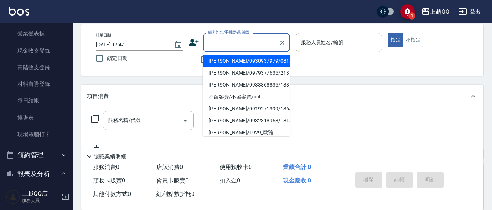
click at [223, 44] on input "顧客姓名/手機號碼/編號" at bounding box center [241, 42] width 70 height 13
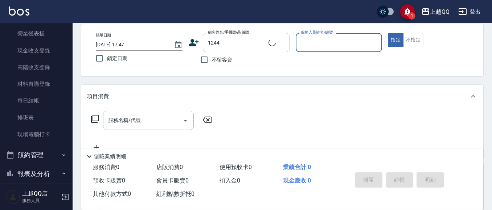
type input "[PERSON_NAME]/0926906715/1244"
type input "佩怡-3"
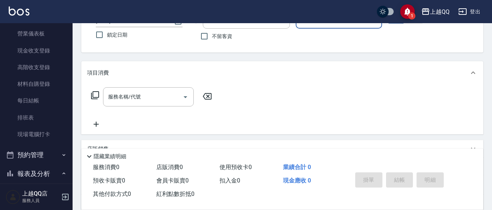
scroll to position [70, 0]
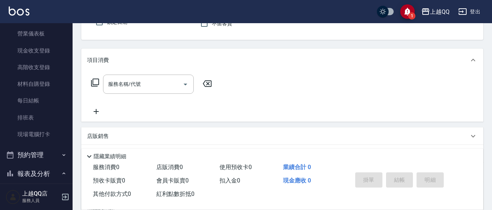
click at [94, 82] on icon at bounding box center [95, 82] width 9 height 9
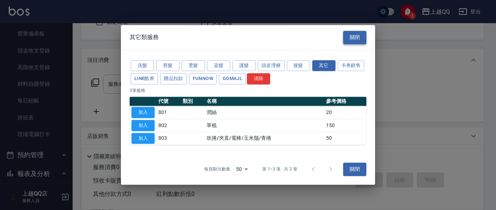
click at [356, 37] on button "關閉" at bounding box center [354, 37] width 23 height 13
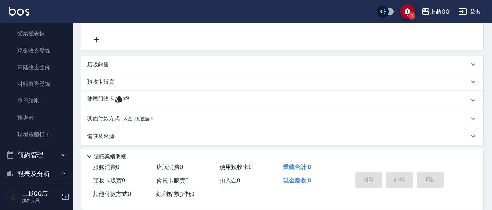
scroll to position [147, 0]
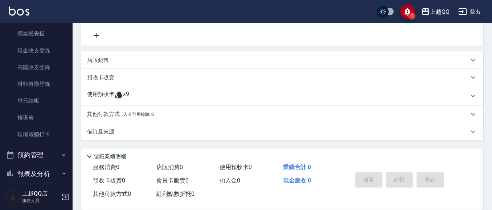
click at [120, 94] on icon at bounding box center [119, 95] width 8 height 7
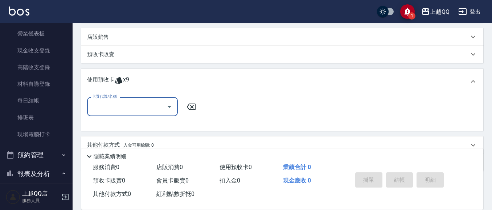
scroll to position [183, 0]
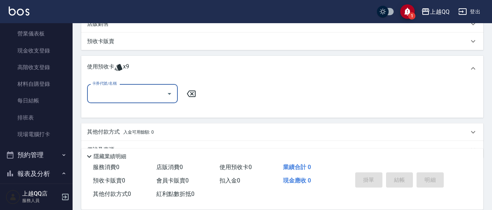
click at [168, 94] on icon "Open" at bounding box center [169, 94] width 9 height 9
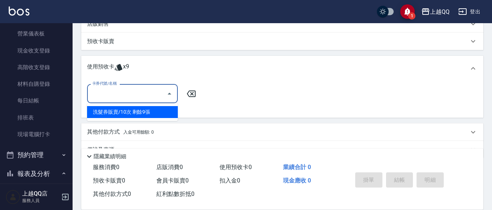
click at [168, 116] on div "洗髮券販賣/10次 剩餘9張" at bounding box center [132, 112] width 91 height 12
type input "洗髮券販賣/10次"
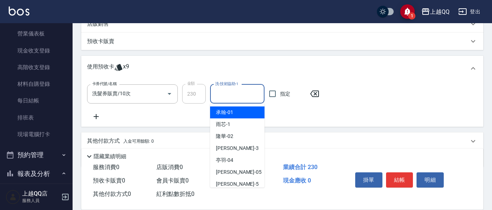
click at [232, 89] on div "洗-技術協助-1 洗-技術協助-1" at bounding box center [237, 94] width 54 height 19
type input "1"
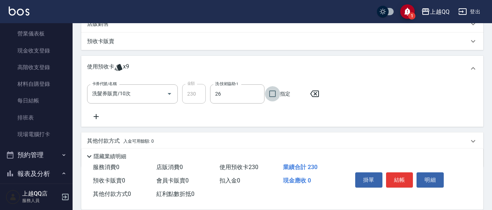
type input "[PERSON_NAME]-26"
click at [401, 178] on button "結帳" at bounding box center [399, 180] width 27 height 15
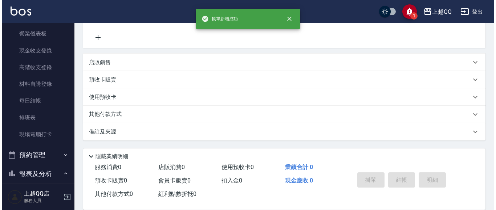
scroll to position [0, 0]
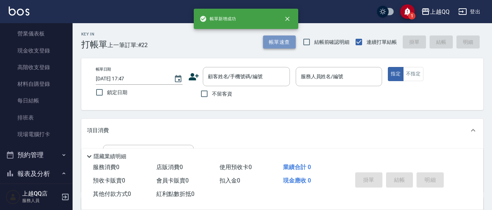
click at [275, 36] on button "帳單速查" at bounding box center [279, 42] width 33 height 13
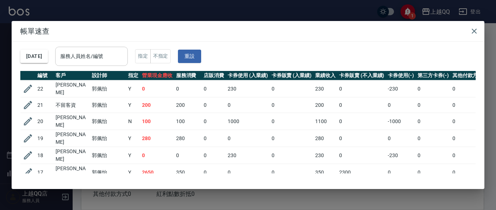
click at [118, 59] on input "服務人員姓名/編號" at bounding box center [91, 56] width 66 height 13
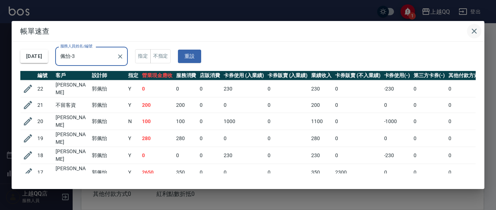
type input "佩怡-3"
click at [473, 29] on icon "button" at bounding box center [474, 31] width 9 height 9
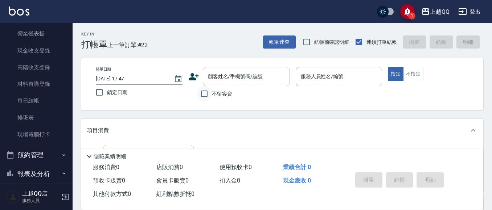
click at [203, 95] on input "不留客資" at bounding box center [204, 93] width 15 height 15
checkbox input "true"
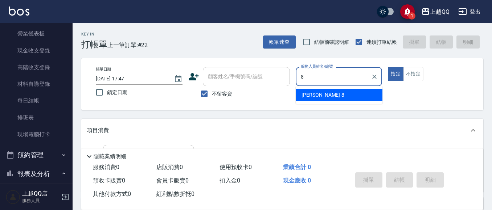
type input "[PERSON_NAME]-8"
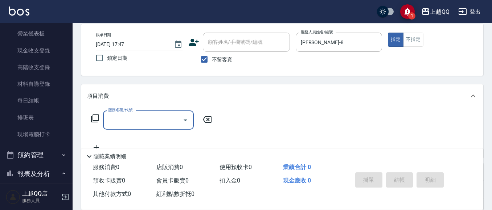
scroll to position [36, 0]
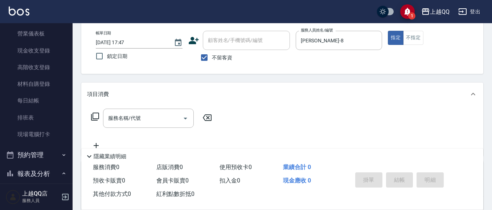
click at [96, 115] on icon at bounding box center [95, 116] width 9 height 9
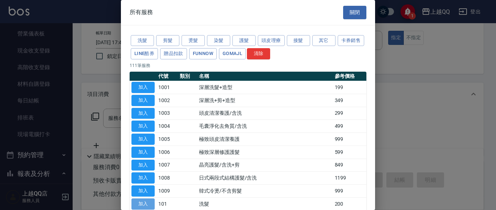
click at [145, 205] on button "加入" at bounding box center [142, 204] width 23 height 11
type input "洗髮(101)"
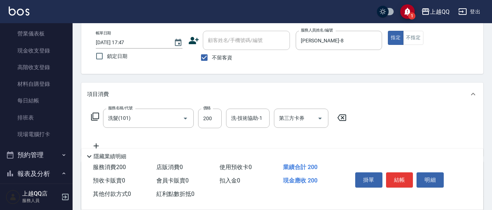
click at [97, 114] on icon at bounding box center [95, 116] width 9 height 9
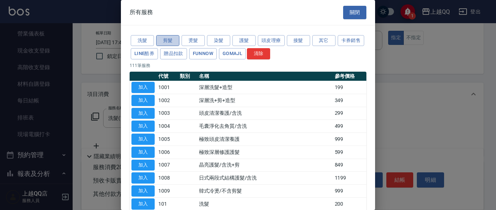
click at [168, 41] on button "剪髮" at bounding box center [167, 40] width 23 height 11
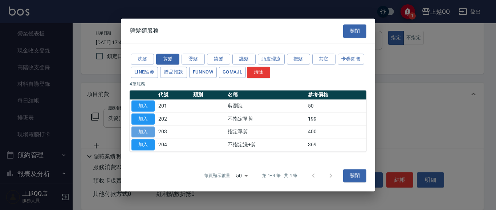
click at [152, 135] on button "加入" at bounding box center [142, 132] width 23 height 11
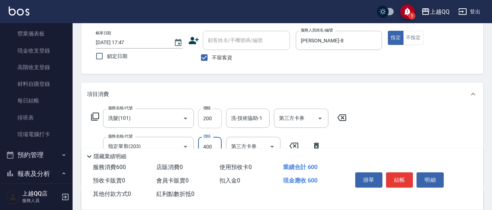
click at [217, 122] on input "200" at bounding box center [210, 119] width 24 height 20
type input "250"
click at [251, 120] on input "洗-技術協助-1" at bounding box center [247, 118] width 37 height 13
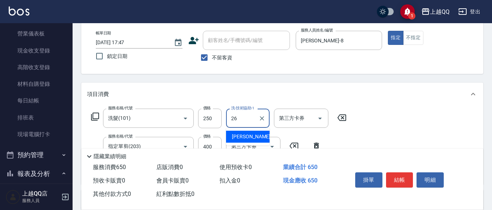
click at [250, 134] on span "[PERSON_NAME]-26" at bounding box center [255, 137] width 46 height 8
type input "[PERSON_NAME]-26"
click at [216, 145] on input "400" at bounding box center [210, 147] width 24 height 20
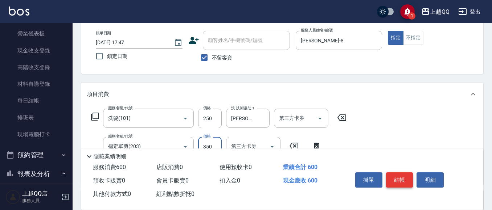
type input "350"
click at [405, 179] on button "結帳" at bounding box center [399, 180] width 27 height 15
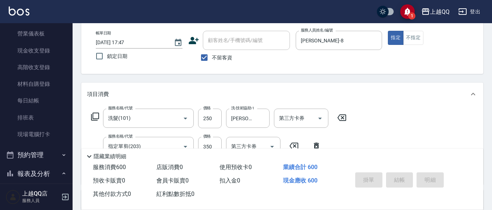
type input "[DATE] 17:52"
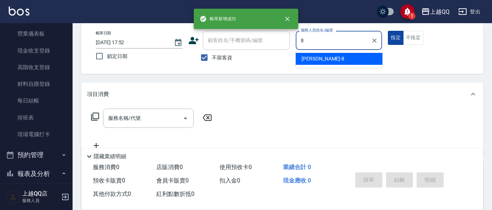
type input "[PERSON_NAME]-8"
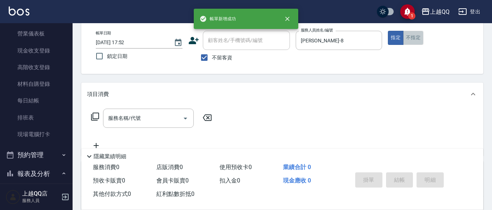
click at [410, 36] on button "不指定" at bounding box center [413, 38] width 20 height 14
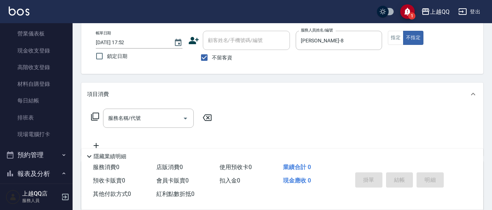
click at [91, 114] on icon at bounding box center [95, 116] width 9 height 9
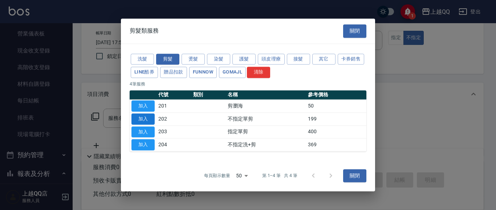
click at [143, 121] on button "加入" at bounding box center [142, 119] width 23 height 11
type input "不指定單剪(202)"
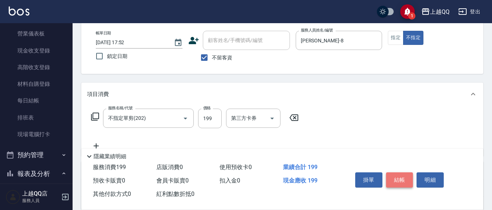
click at [405, 177] on button "結帳" at bounding box center [399, 180] width 27 height 15
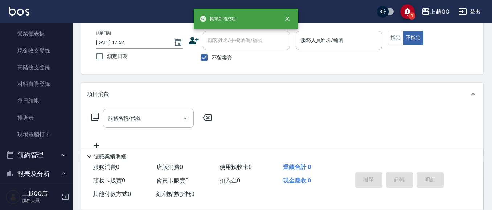
drag, startPoint x: 73, startPoint y: 66, endPoint x: 71, endPoint y: 60, distance: 6.1
click at [71, 61] on div "櫃檯作業 打帳單 帳單列表 掛單列表 營業儀表板 現金收支登錄 高階收支登錄 材料自購登錄 每日結帳 排班表 現場電腦打卡 預約管理 預約管理 單日預約紀錄 …" at bounding box center [36, 116] width 73 height 187
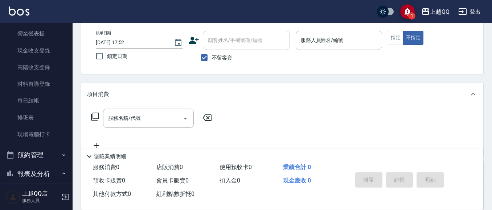
scroll to position [0, 0]
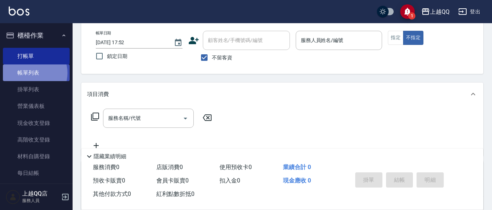
click at [33, 73] on link "帳單列表" at bounding box center [36, 73] width 67 height 17
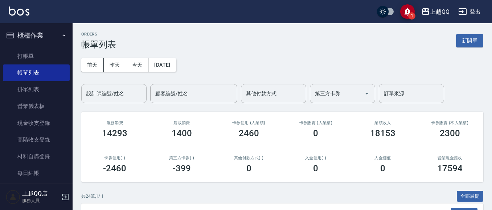
click at [98, 101] on div "設計師編號/姓名" at bounding box center [113, 93] width 65 height 19
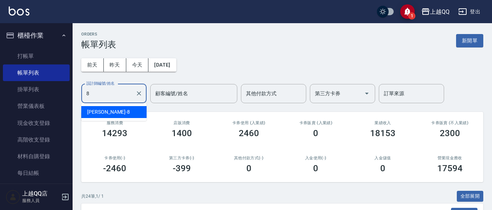
click at [104, 113] on div "[PERSON_NAME] -8" at bounding box center [113, 112] width 65 height 12
type input "[PERSON_NAME]-8"
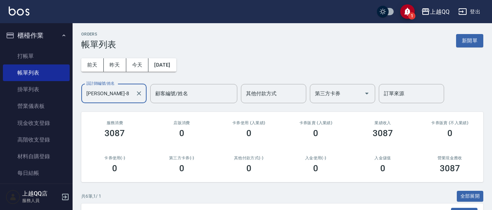
scroll to position [170, 0]
